Goal: Transaction & Acquisition: Book appointment/travel/reservation

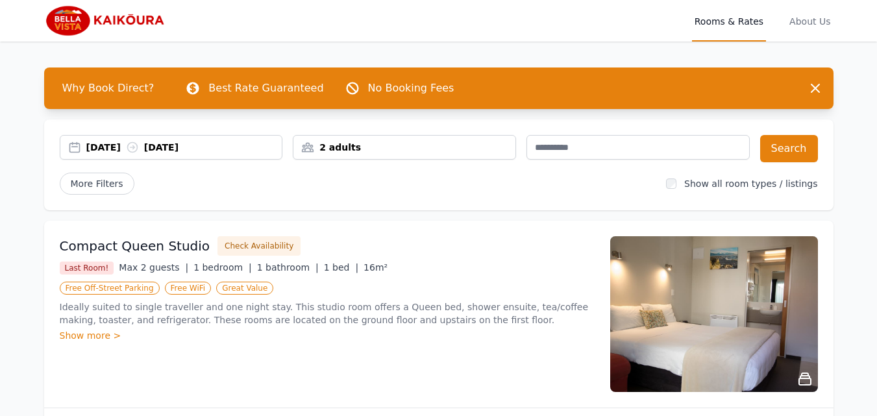
click at [75, 150] on div "[DATE] [DATE]" at bounding box center [171, 147] width 222 height 13
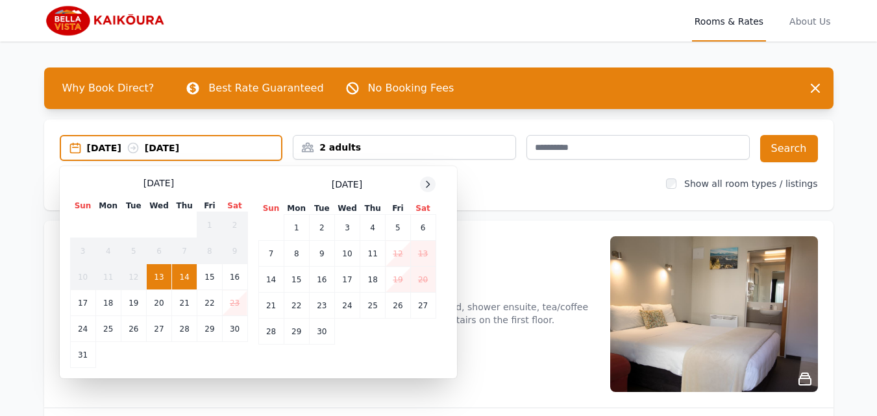
click at [430, 180] on icon at bounding box center [428, 184] width 10 height 10
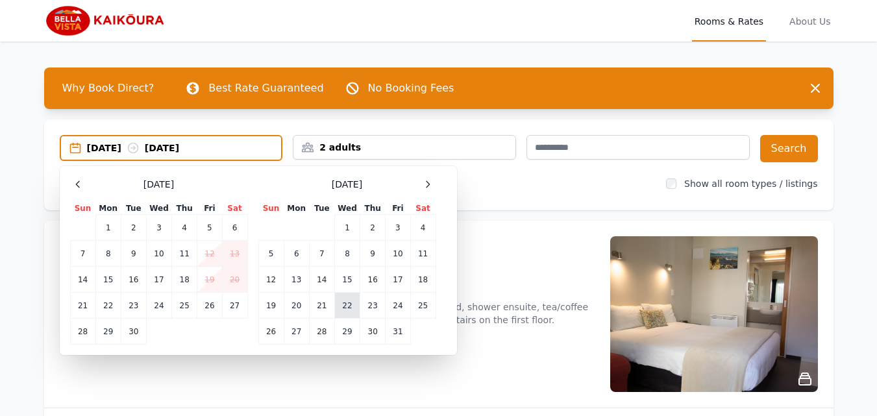
click at [349, 308] on td "22" at bounding box center [346, 306] width 25 height 26
click at [803, 145] on button "Search" at bounding box center [789, 148] width 58 height 27
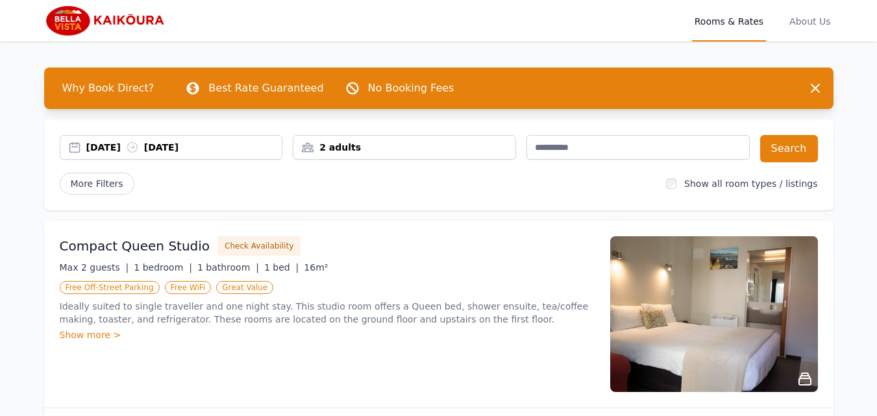
click at [75, 147] on div "[DATE] [DATE]" at bounding box center [171, 147] width 222 height 13
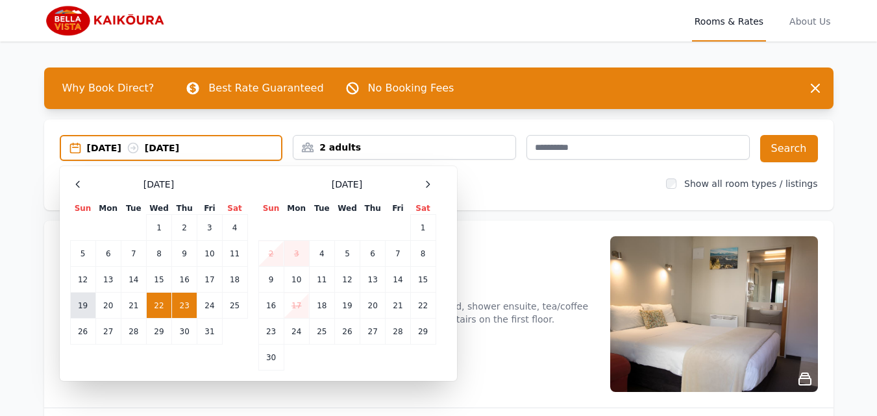
click at [84, 306] on td "19" at bounding box center [82, 306] width 25 height 26
click at [114, 307] on td "20" at bounding box center [107, 306] width 25 height 26
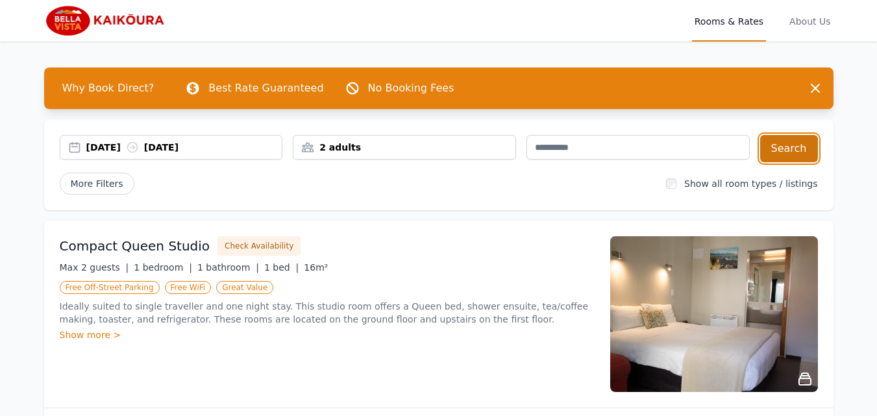
click at [809, 140] on button "Search" at bounding box center [789, 148] width 58 height 27
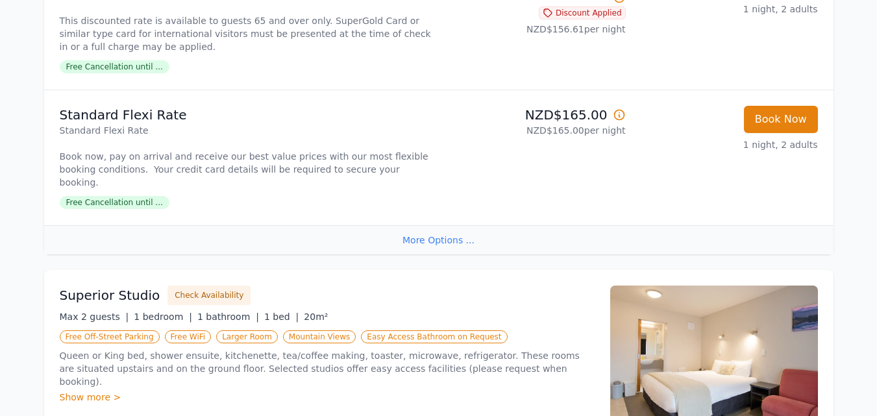
scroll to position [260, 0]
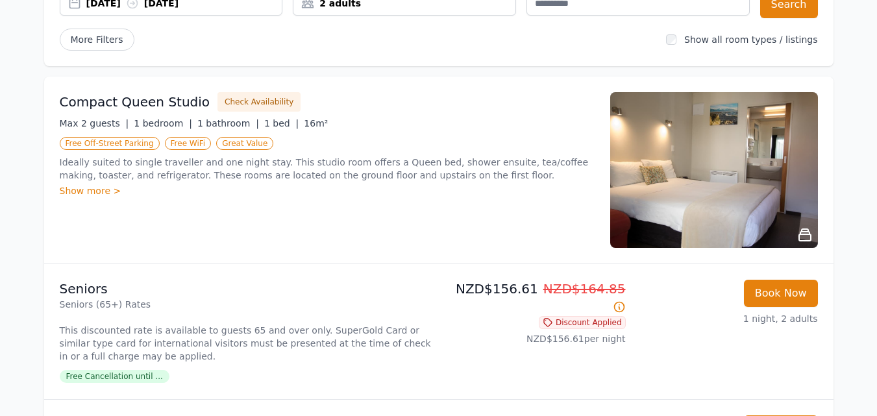
scroll to position [130, 0]
